Goal: Find specific page/section: Find specific page/section

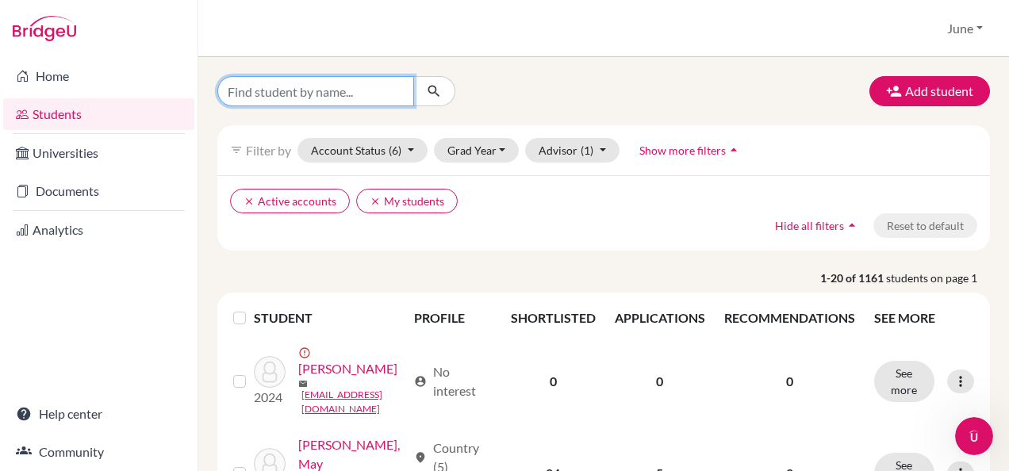
click at [355, 88] on input "Find student by name..." at bounding box center [315, 91] width 197 height 30
type input "alya"
click button "submit" at bounding box center [434, 91] width 42 height 30
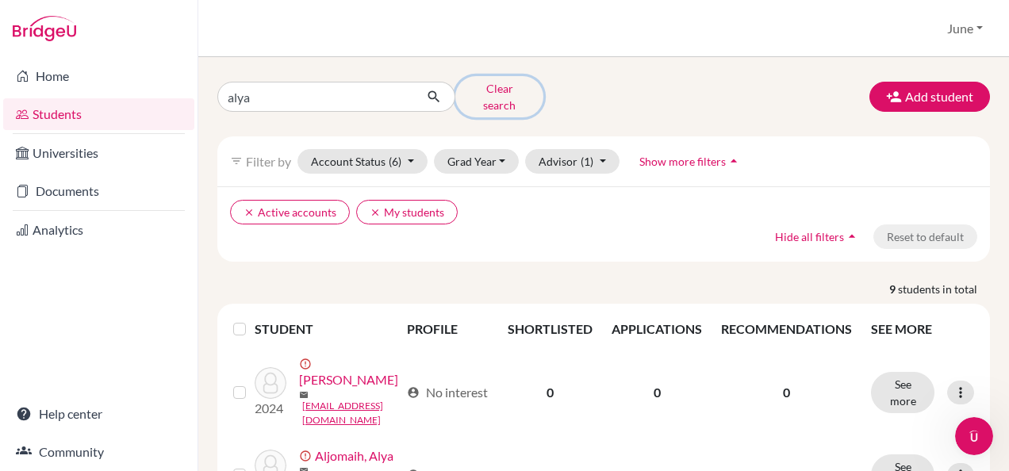
click at [494, 84] on button "Clear search" at bounding box center [500, 96] width 88 height 41
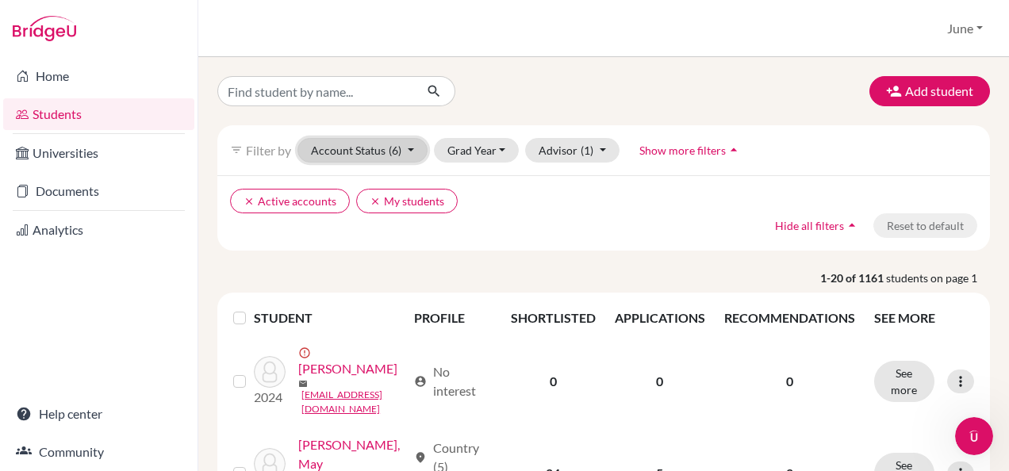
click at [414, 149] on button "Account Status (6)" at bounding box center [363, 150] width 130 height 25
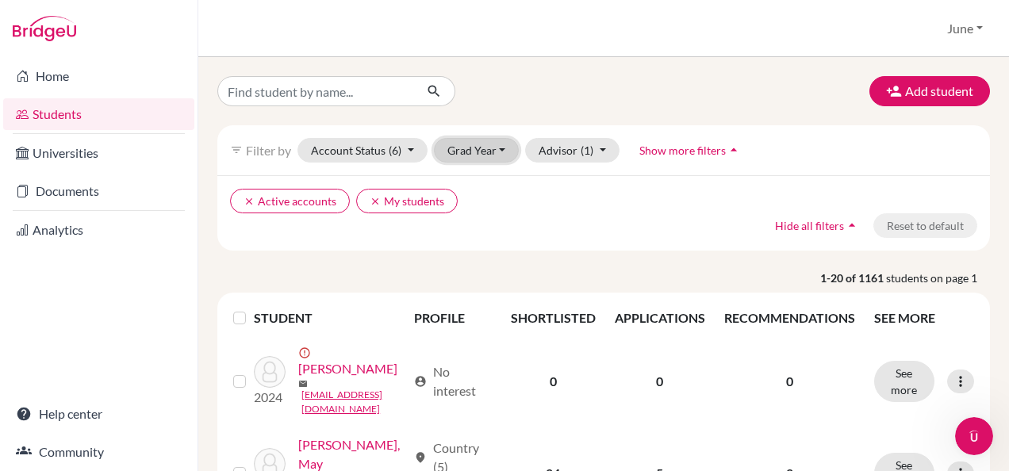
click at [491, 155] on button "Grad Year" at bounding box center [477, 150] width 86 height 25
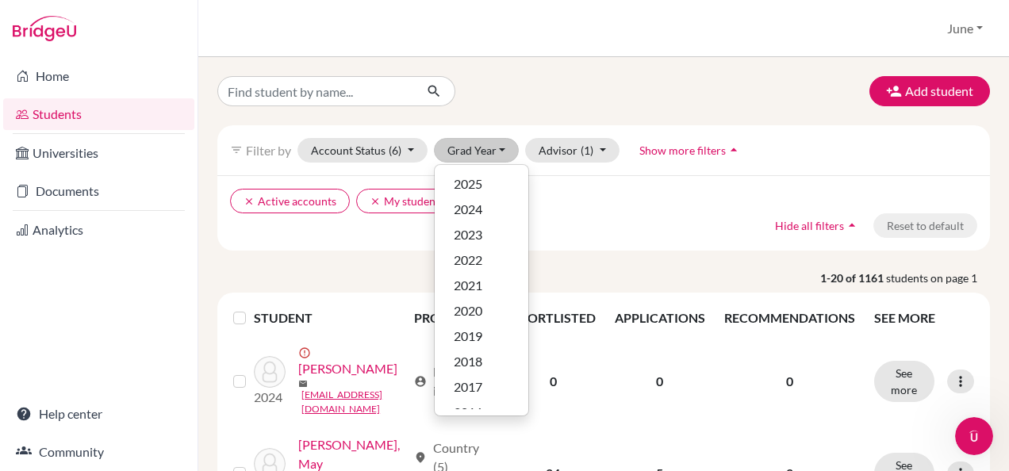
click at [546, 235] on div "clear Active accounts clear My students Hide all filters arrow_drop_up Reset to…" at bounding box center [603, 212] width 773 height 75
